Goal: Task Accomplishment & Management: Use online tool/utility

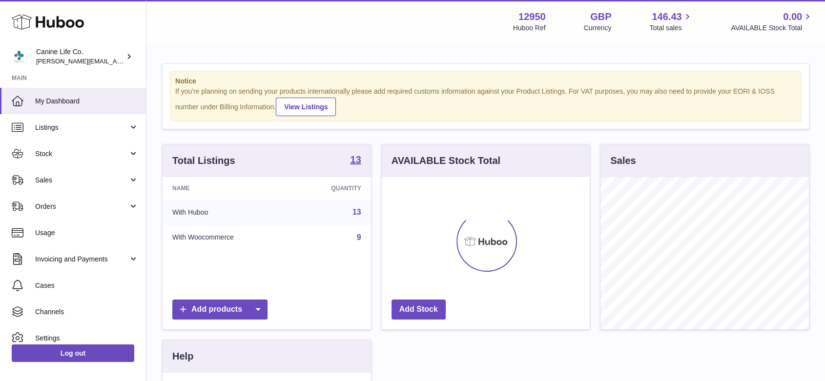
scroll to position [152, 208]
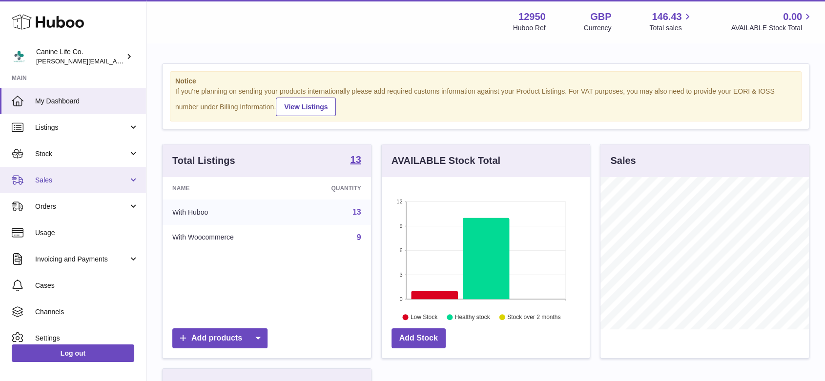
click at [58, 185] on link "Sales" at bounding box center [73, 180] width 146 height 26
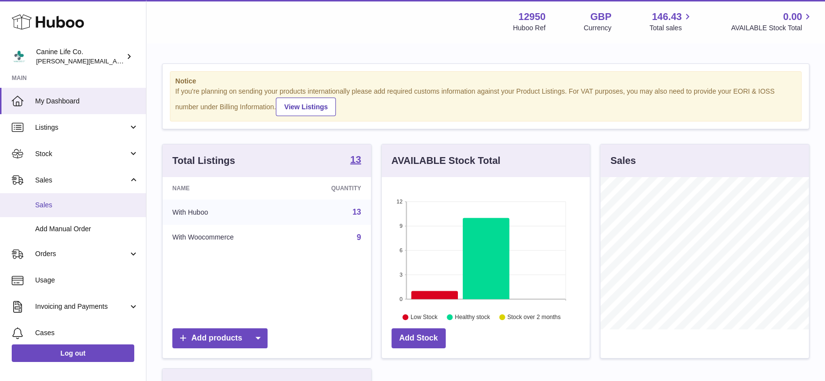
click at [64, 210] on link "Sales" at bounding box center [73, 205] width 146 height 24
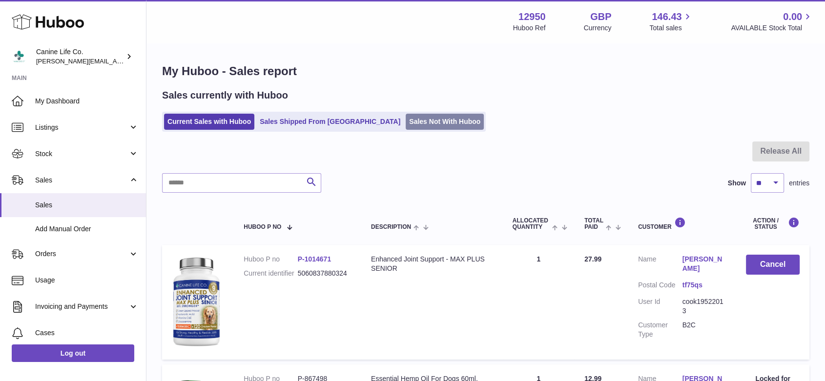
click at [410, 124] on link "Sales Not With Huboo" at bounding box center [445, 122] width 78 height 16
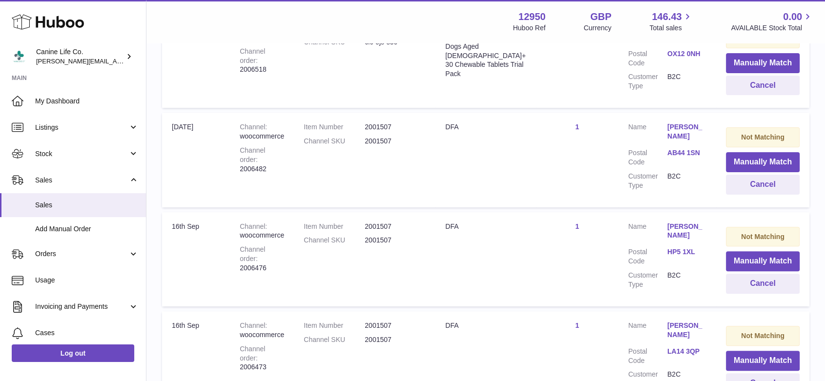
scroll to position [325, 0]
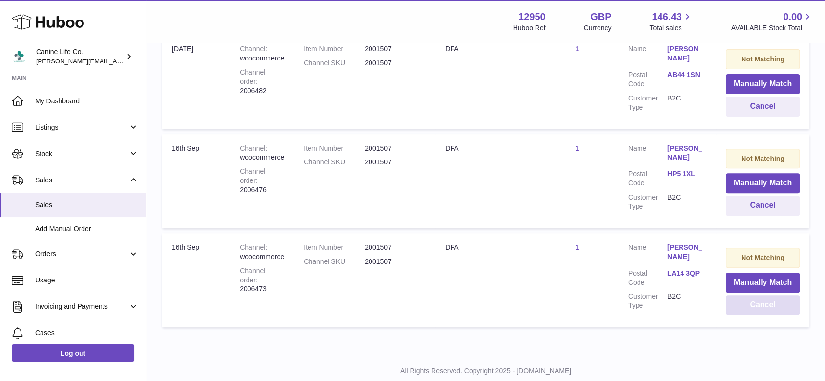
click at [770, 301] on button "Cancel" at bounding box center [763, 305] width 74 height 20
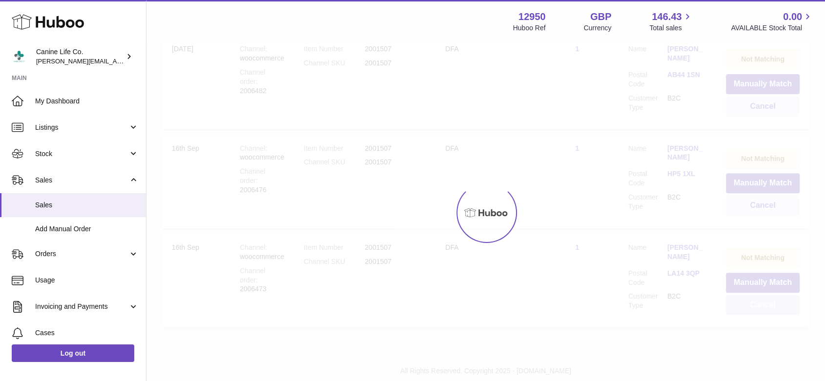
scroll to position [250, 0]
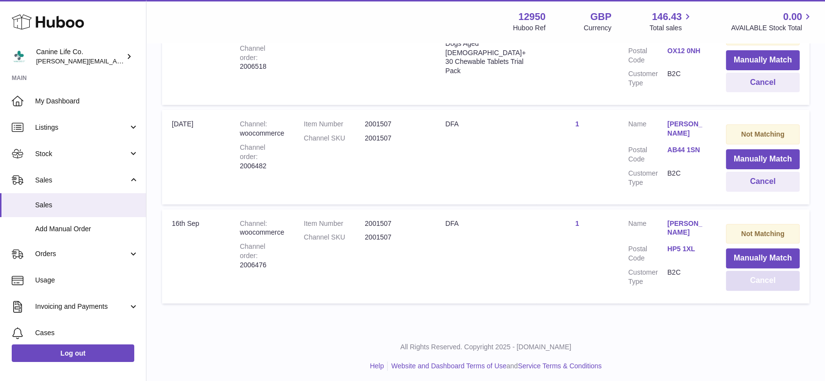
click at [766, 281] on button "Cancel" at bounding box center [763, 281] width 74 height 20
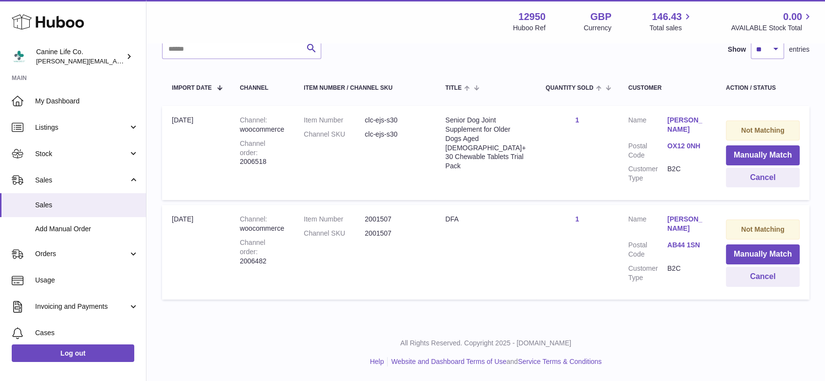
scroll to position [151, 0]
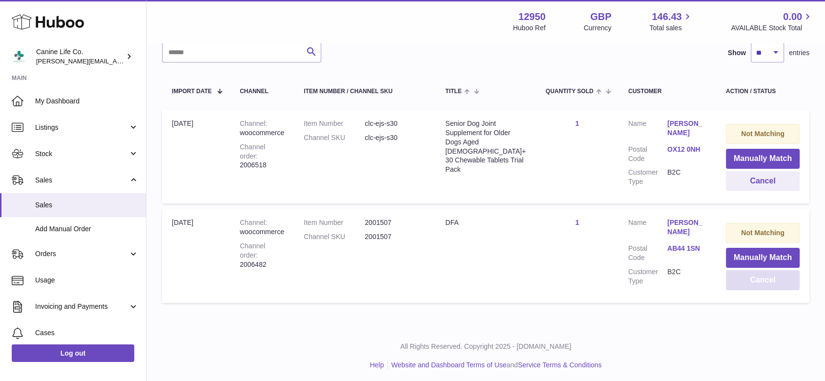
click at [759, 280] on button "Cancel" at bounding box center [763, 281] width 74 height 20
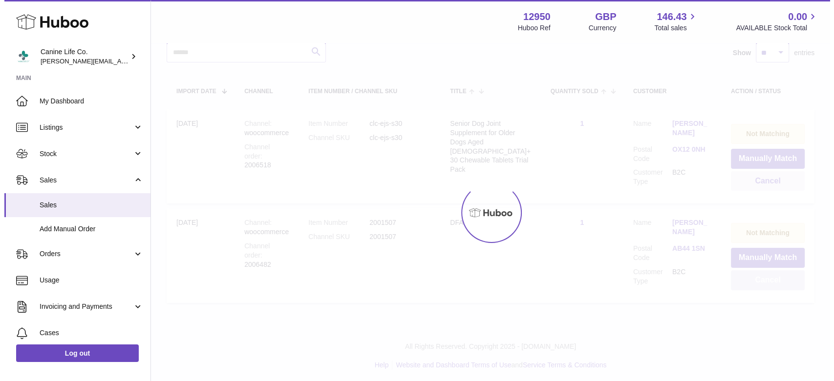
scroll to position [52, 0]
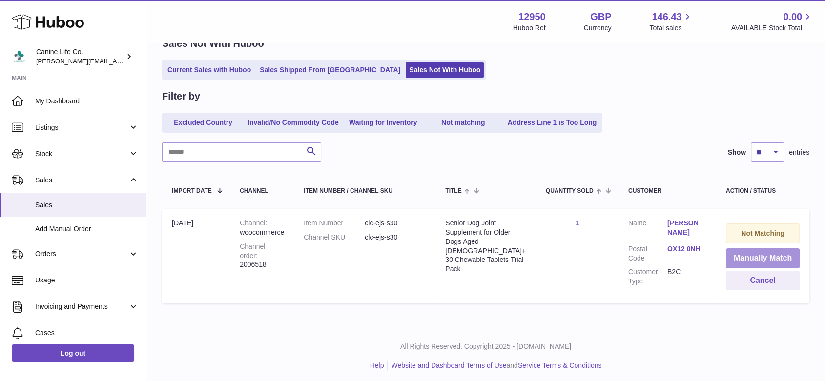
click at [758, 257] on button "Manually Match" at bounding box center [763, 259] width 74 height 20
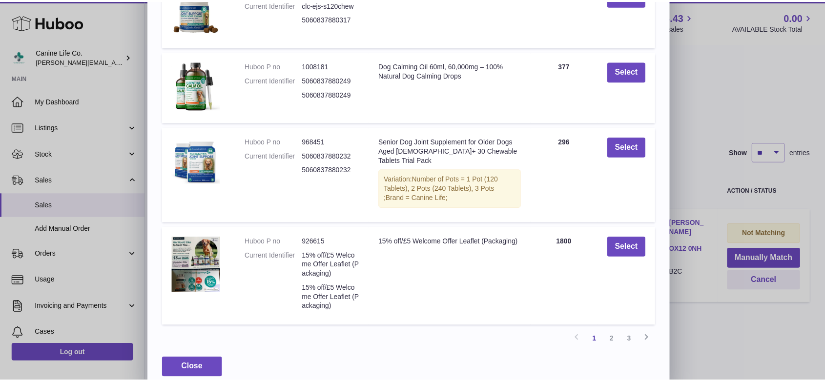
scroll to position [260, 0]
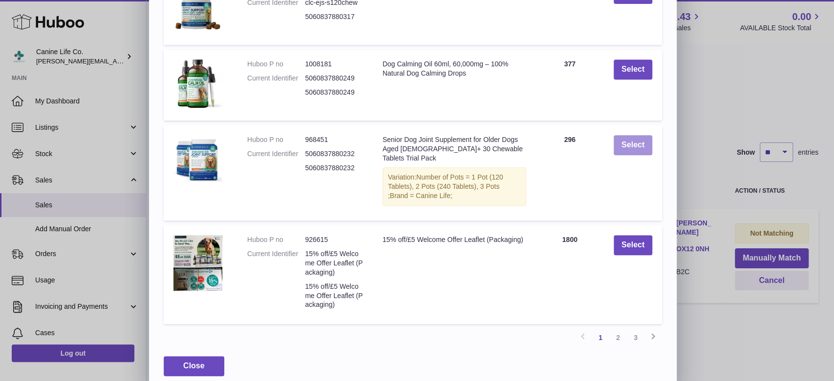
click at [633, 144] on button "Select" at bounding box center [632, 145] width 39 height 20
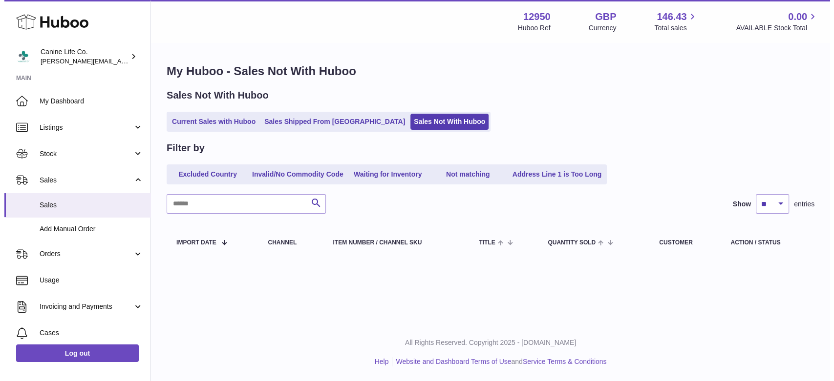
scroll to position [0, 0]
